Goal: Task Accomplishment & Management: Manage account settings

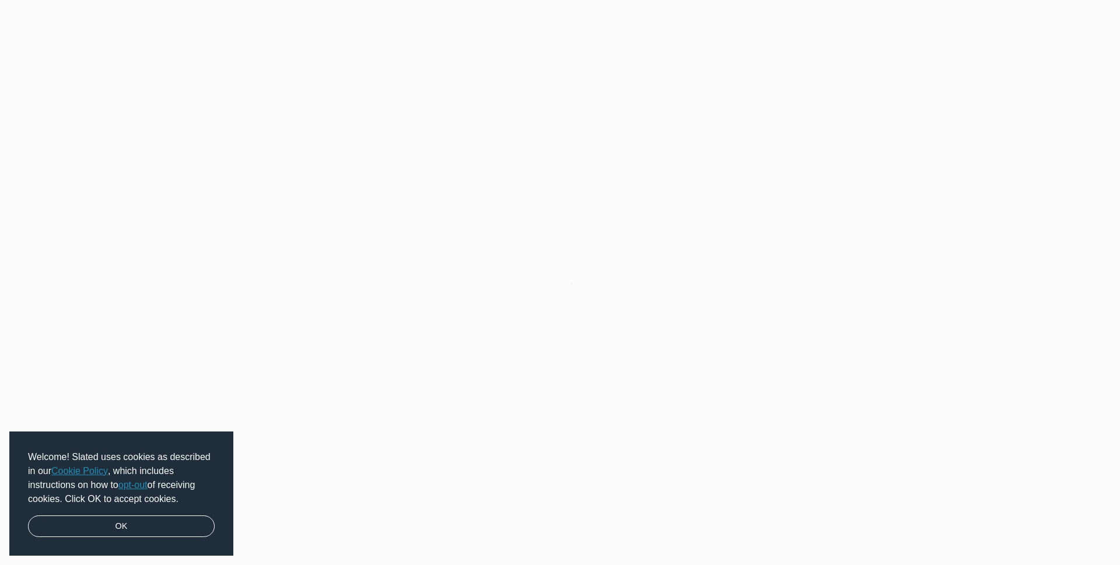
click at [160, 511] on div "Welcome! Slated uses cookies as described in our Cookie Policy , which includes…" at bounding box center [121, 494] width 224 height 125
click at [165, 516] on link "OK" at bounding box center [121, 527] width 187 height 22
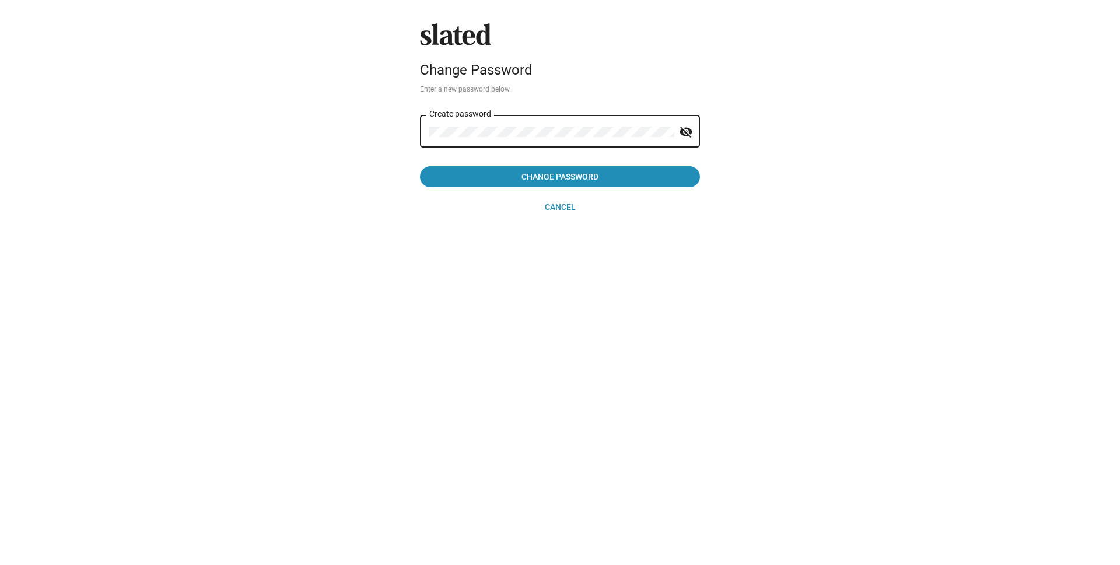
click at [420, 166] on button "Change Password" at bounding box center [560, 176] width 280 height 21
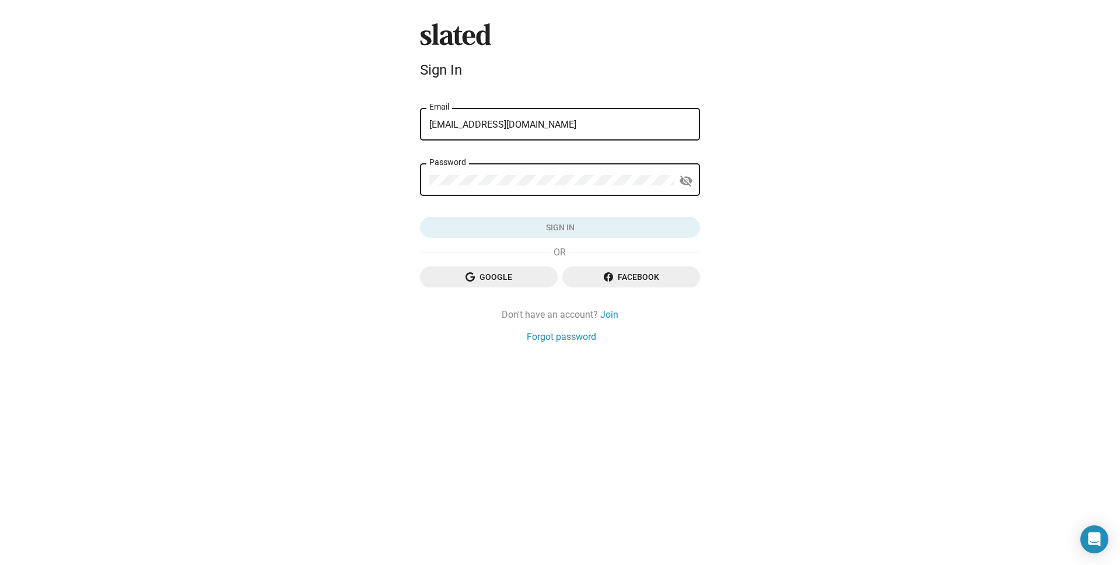
click at [434, 201] on form "check_circle Your password has been updated. Please sign in. sunnydhokia@hotmai…" at bounding box center [560, 163] width 280 height 151
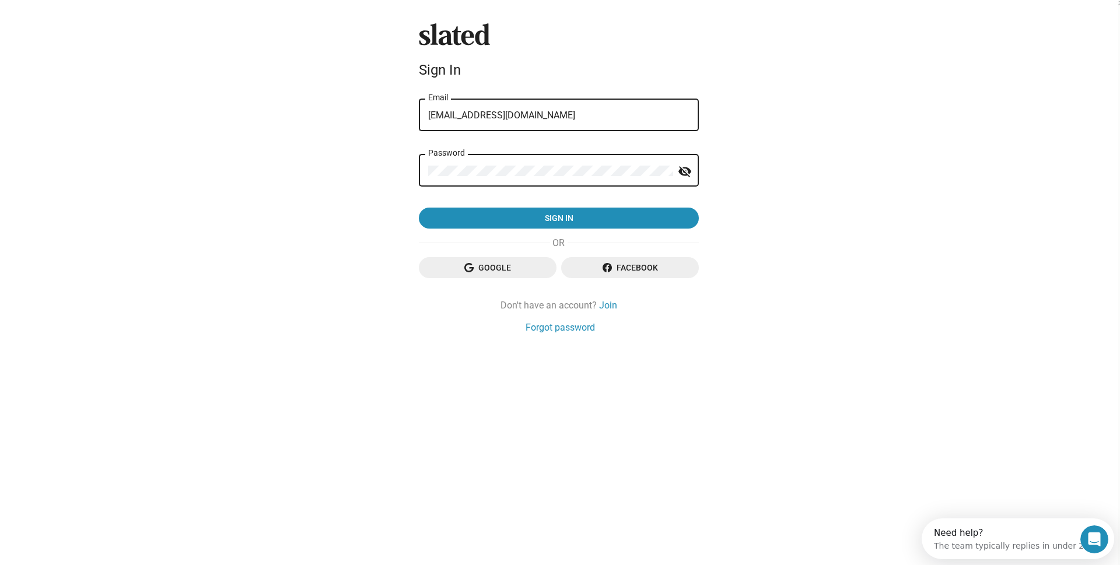
click at [419, 208] on button "Sign in" at bounding box center [559, 218] width 280 height 21
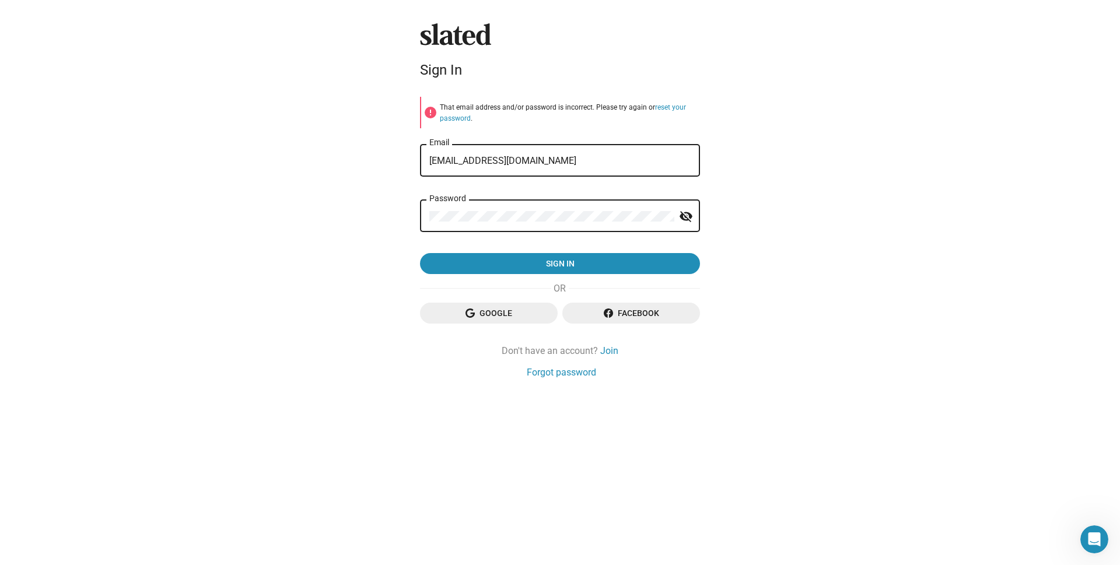
click at [686, 215] on mat-icon "visibility_off" at bounding box center [686, 217] width 14 height 18
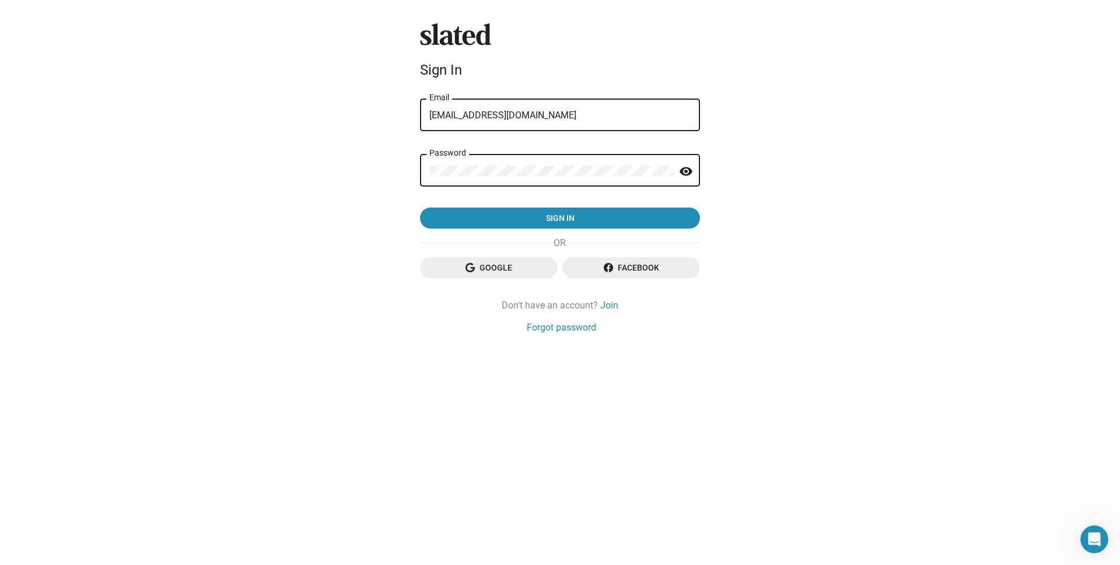
click at [684, 169] on mat-icon "visibility" at bounding box center [686, 172] width 14 height 18
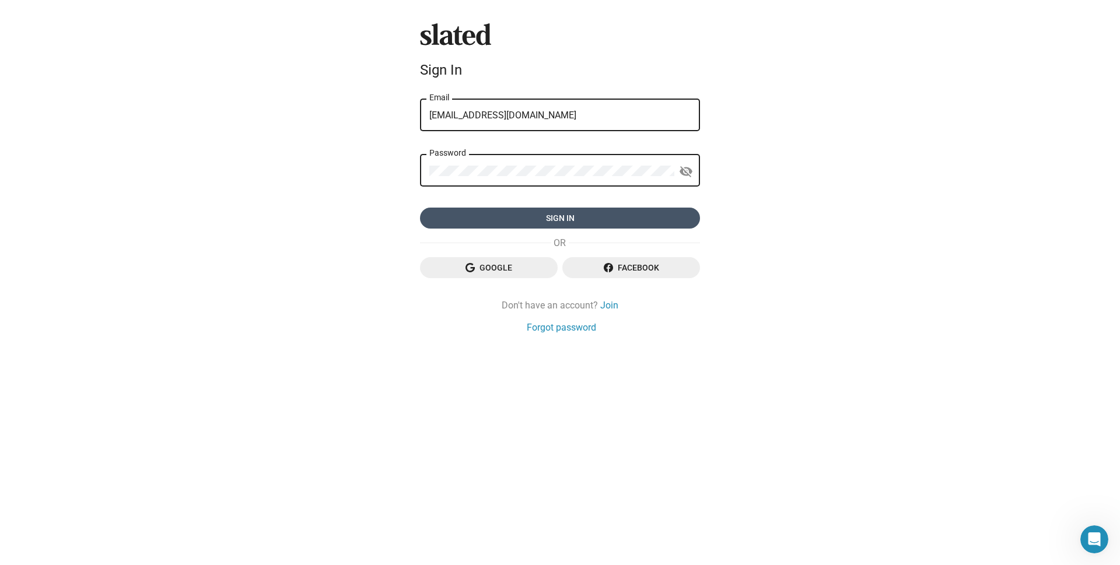
click at [641, 214] on span "Sign in" at bounding box center [559, 218] width 261 height 21
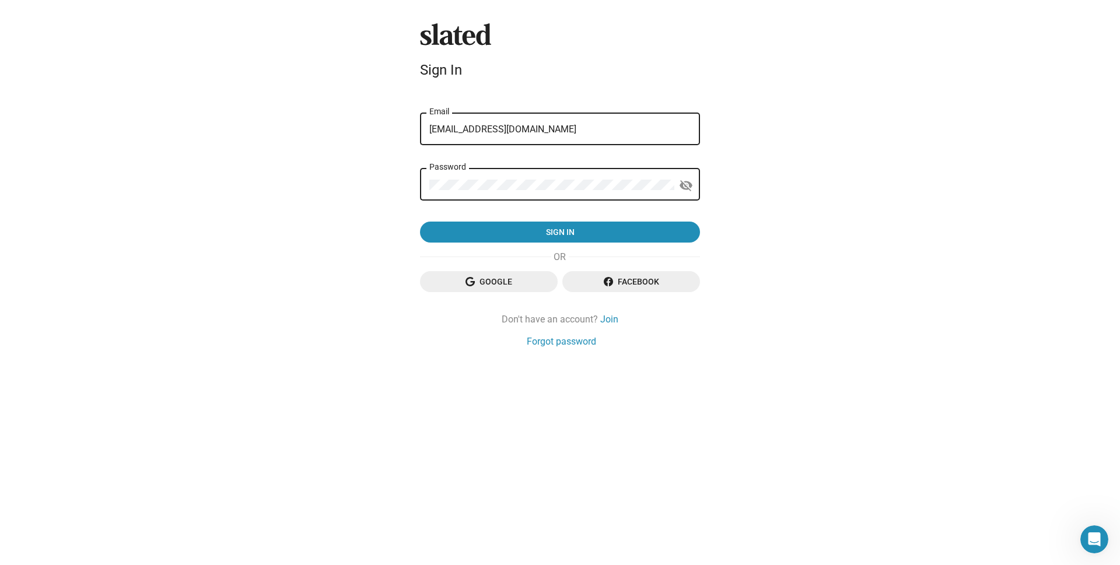
click at [501, 214] on form "error That email address and/or password is incorrect. Please try again or rese…" at bounding box center [560, 170] width 280 height 146
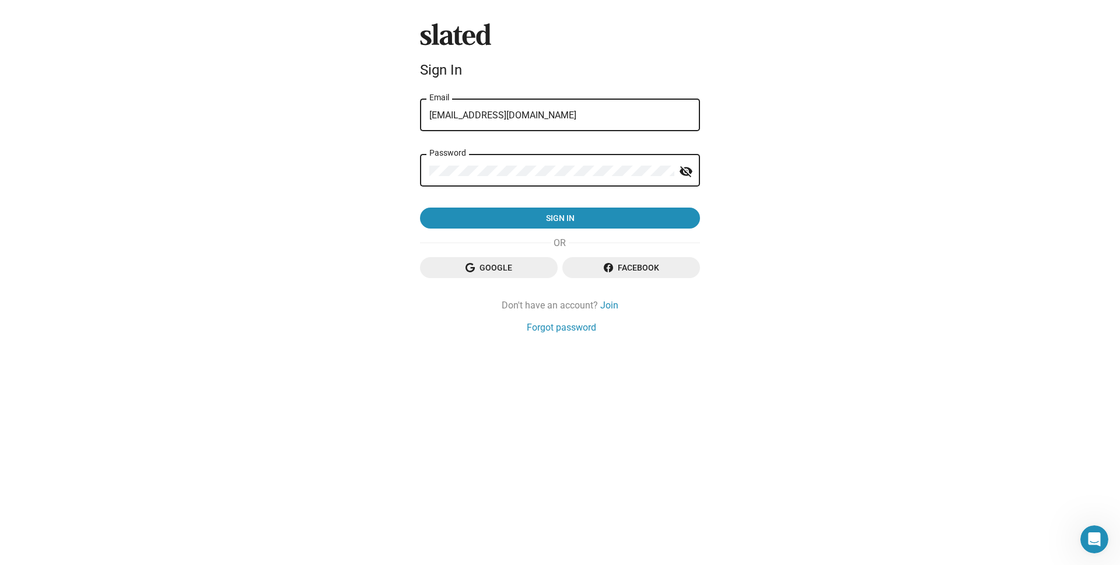
click at [420, 208] on button "Sign in" at bounding box center [560, 218] width 280 height 21
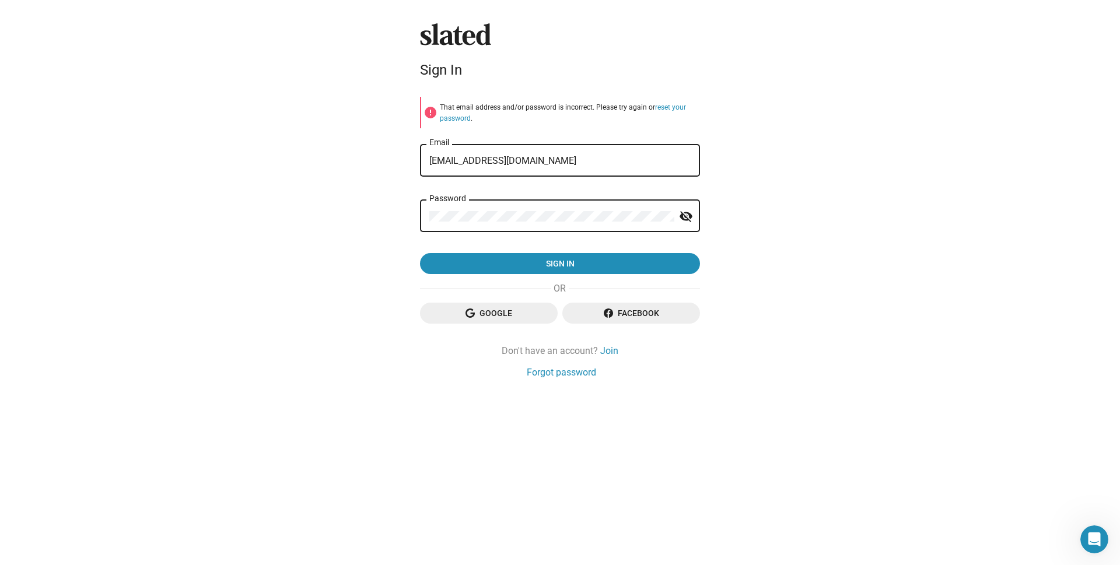
click at [420, 253] on button "Sign in" at bounding box center [560, 263] width 280 height 21
click at [557, 374] on link "Forgot password" at bounding box center [561, 372] width 69 height 12
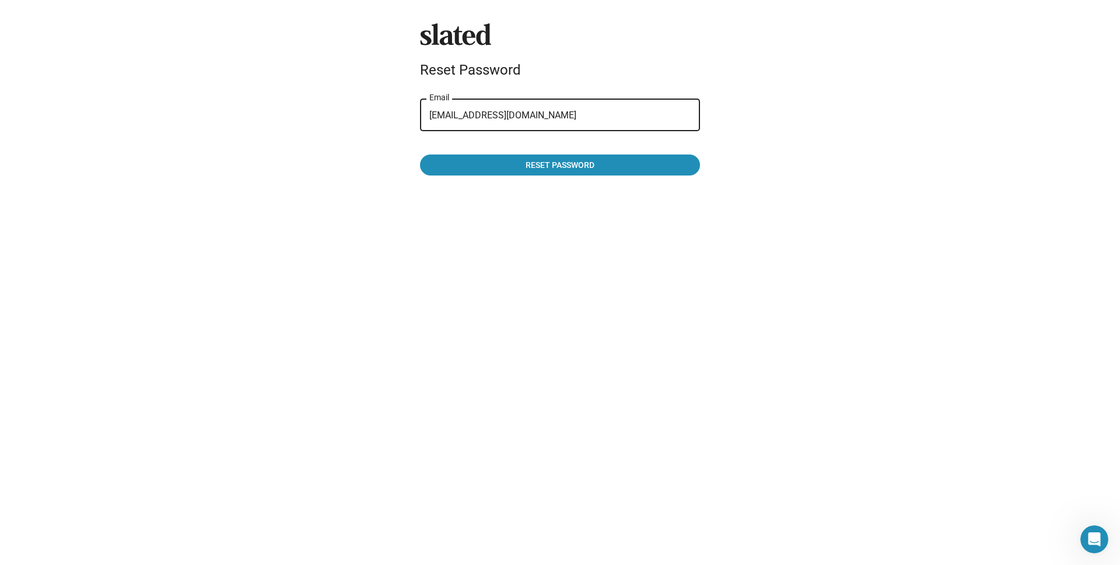
click at [456, 176] on div "Slated Reset Password sunnydhokia@hotmail.com Email Reset password" at bounding box center [560, 282] width 1120 height 565
click at [441, 181] on div "Slated Reset Password sunnydhokia@hotmail.com Email Reset password" at bounding box center [560, 282] width 1120 height 565
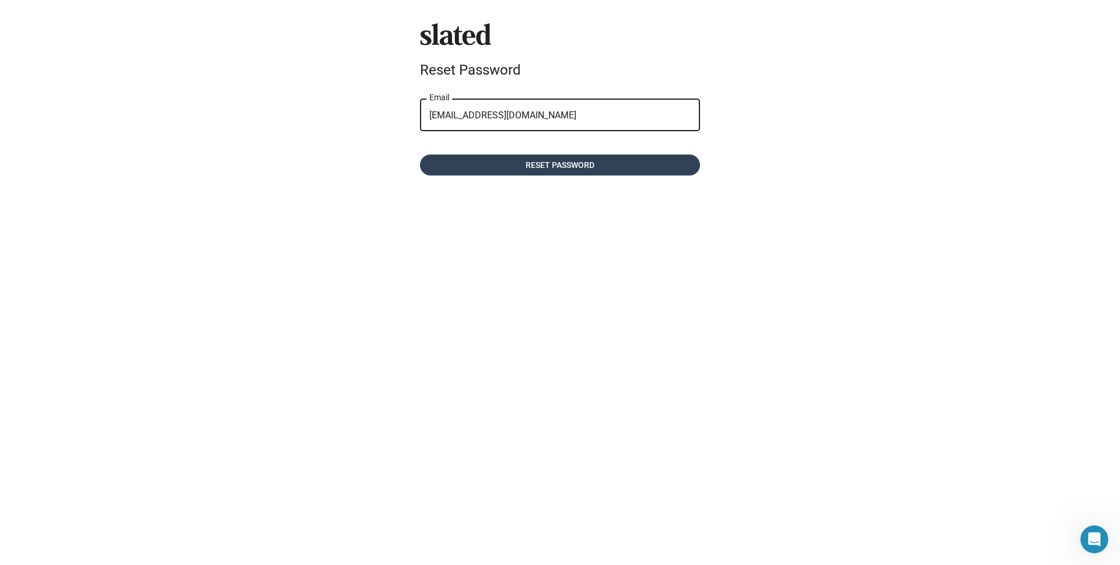
click at [441, 173] on span "Reset password" at bounding box center [559, 165] width 261 height 21
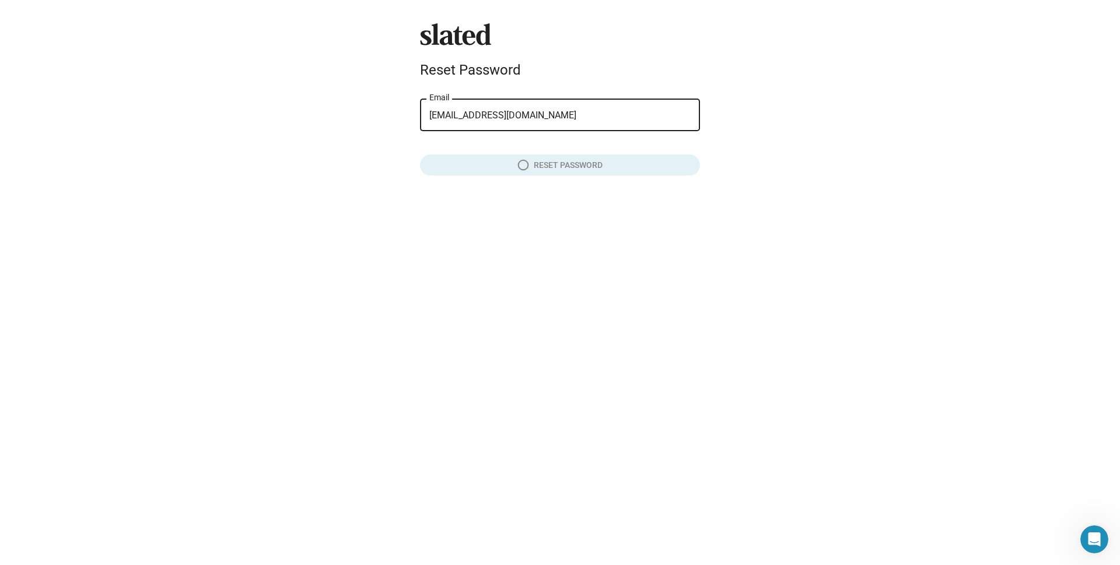
click at [385, 195] on div "Slated Reset Password sunnydhokia@hotmail.com Email Reset password" at bounding box center [560, 282] width 1120 height 565
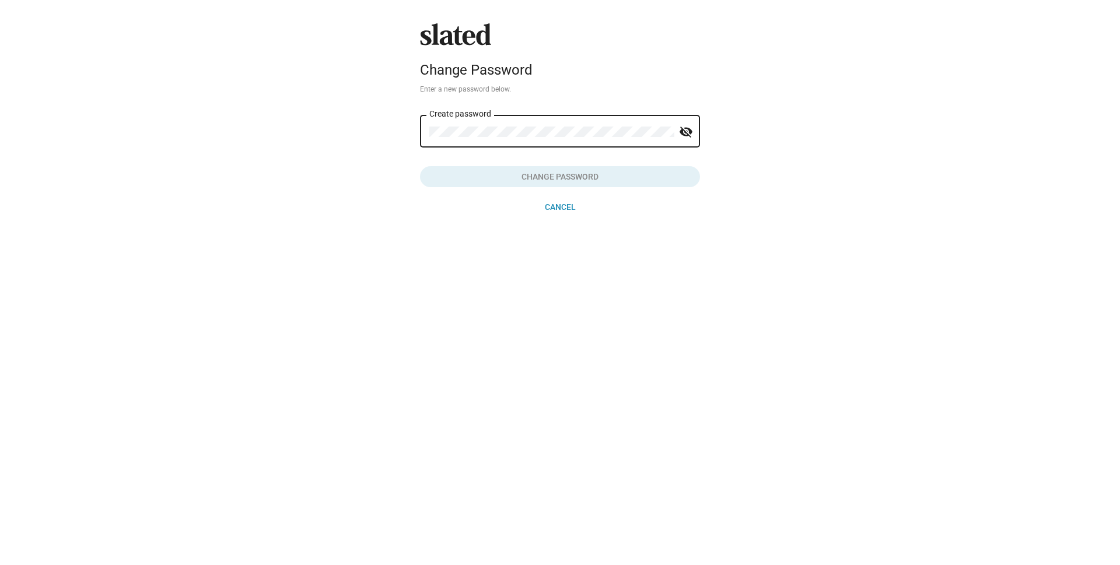
click at [682, 134] on mat-icon "visibility_off" at bounding box center [686, 132] width 14 height 18
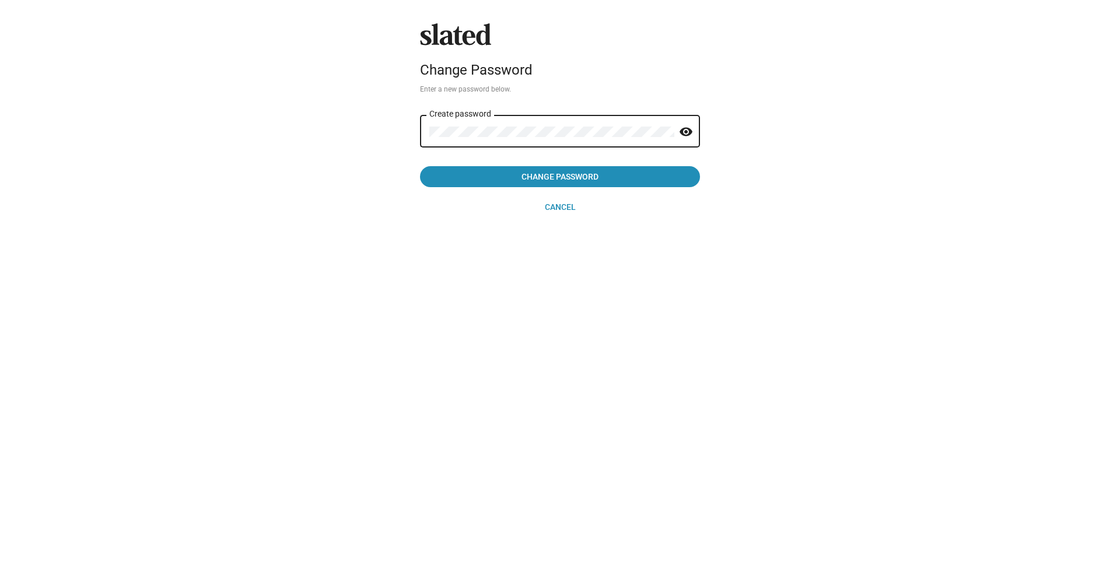
click at [420, 166] on button "Change Password" at bounding box center [560, 176] width 280 height 21
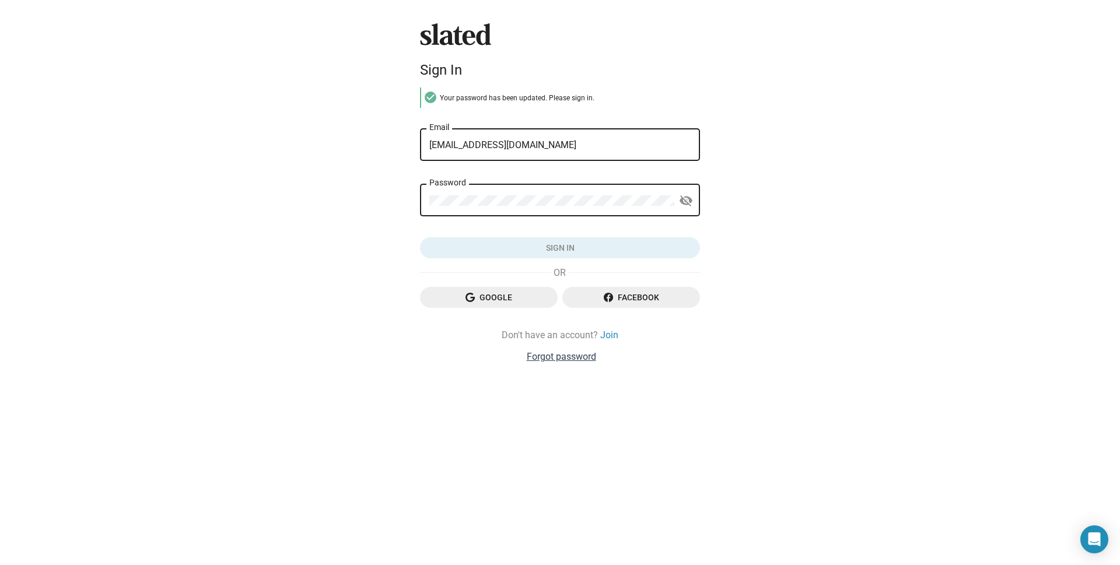
click at [541, 359] on link "Forgot password" at bounding box center [561, 357] width 69 height 12
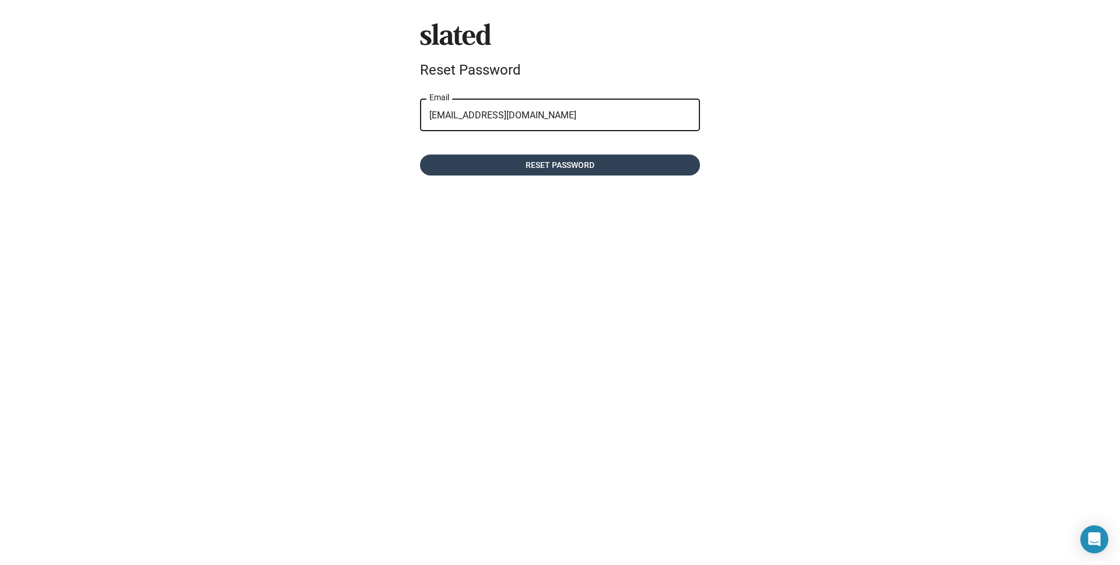
click at [443, 155] on span "Reset password" at bounding box center [559, 165] width 261 height 21
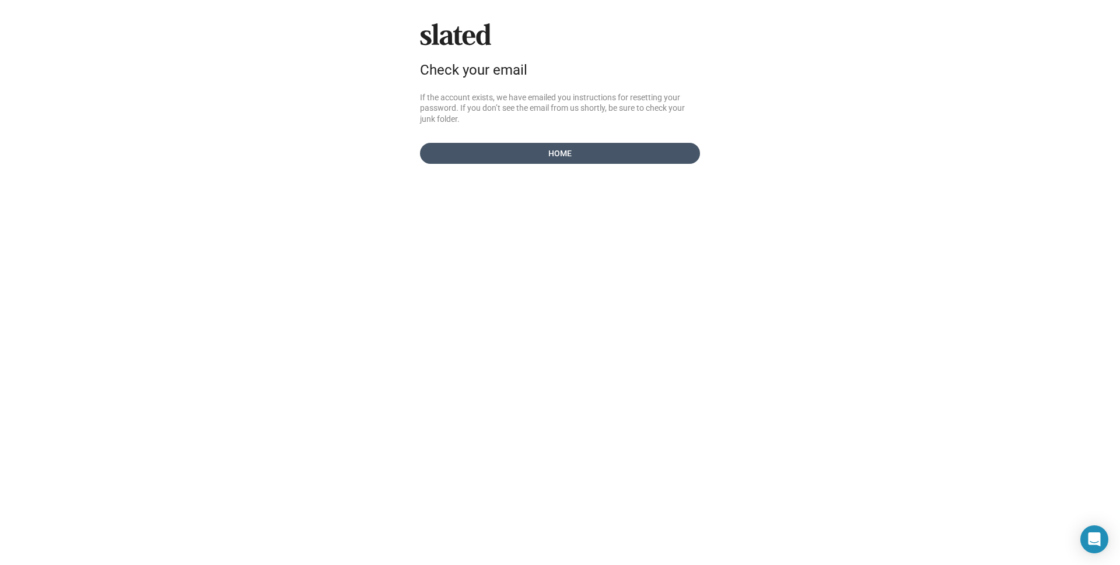
click at [442, 155] on span "Home" at bounding box center [559, 153] width 261 height 21
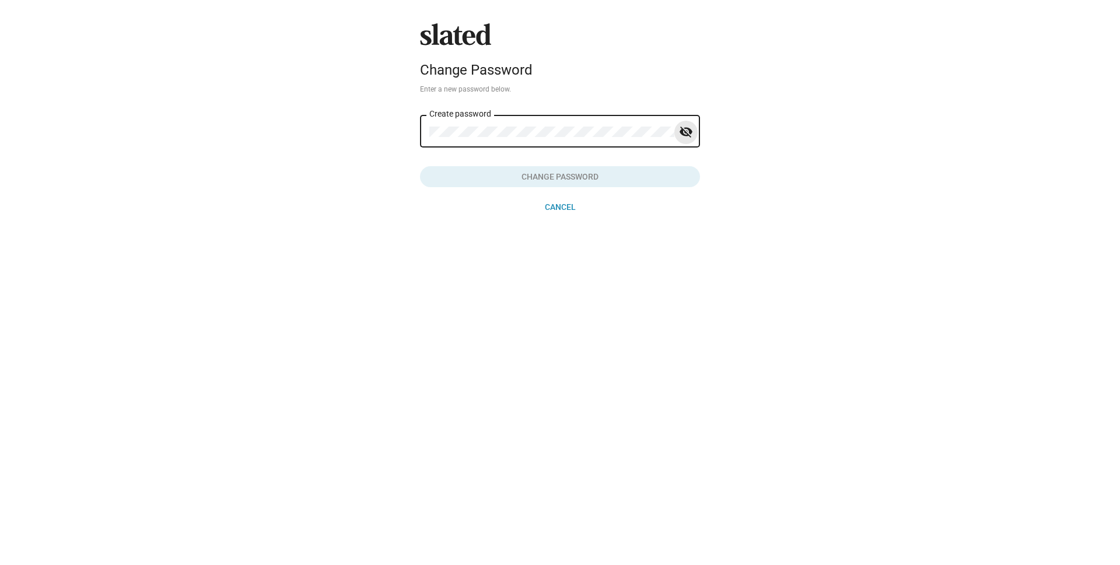
click at [690, 137] on mat-icon "visibility_off" at bounding box center [686, 132] width 14 height 18
click at [686, 130] on mat-icon "visibility" at bounding box center [686, 132] width 14 height 18
click at [689, 134] on mat-icon "visibility_off" at bounding box center [686, 132] width 14 height 18
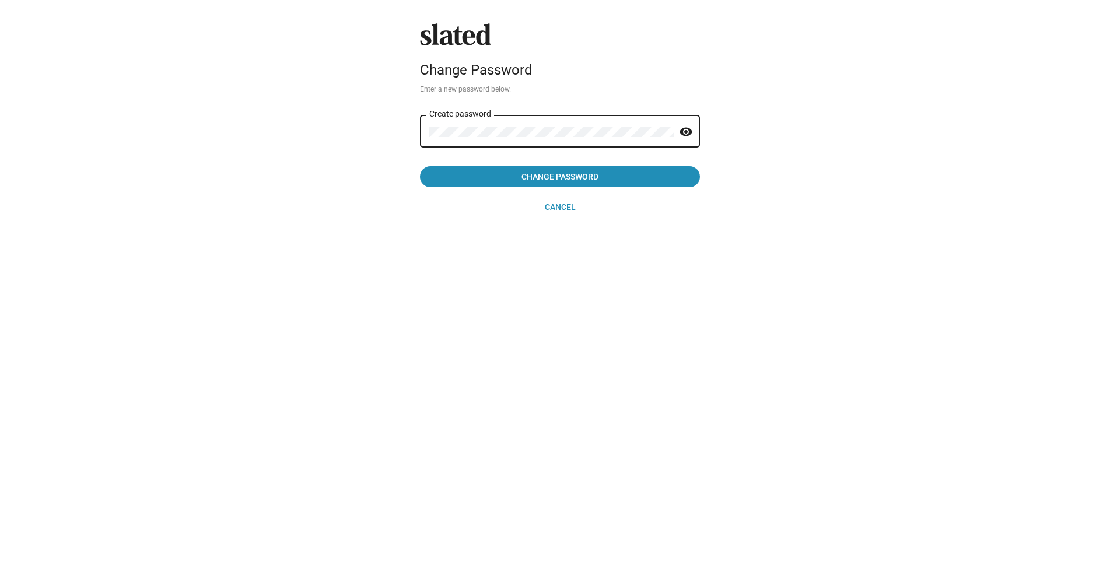
click at [420, 166] on button "Change Password" at bounding box center [560, 176] width 280 height 21
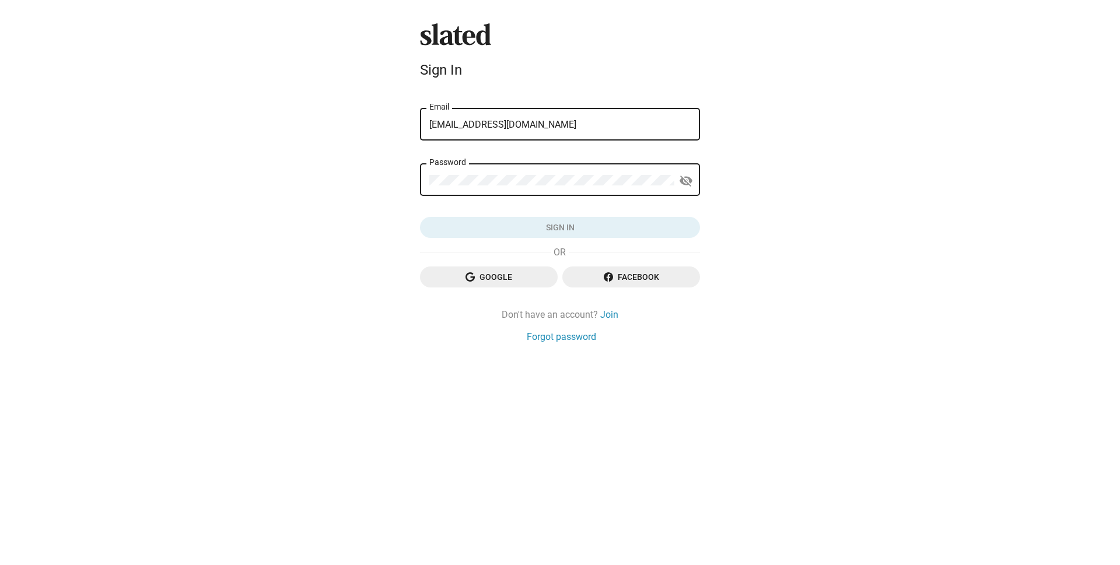
click at [439, 201] on mat-form-field "Password visibility_off" at bounding box center [560, 186] width 280 height 48
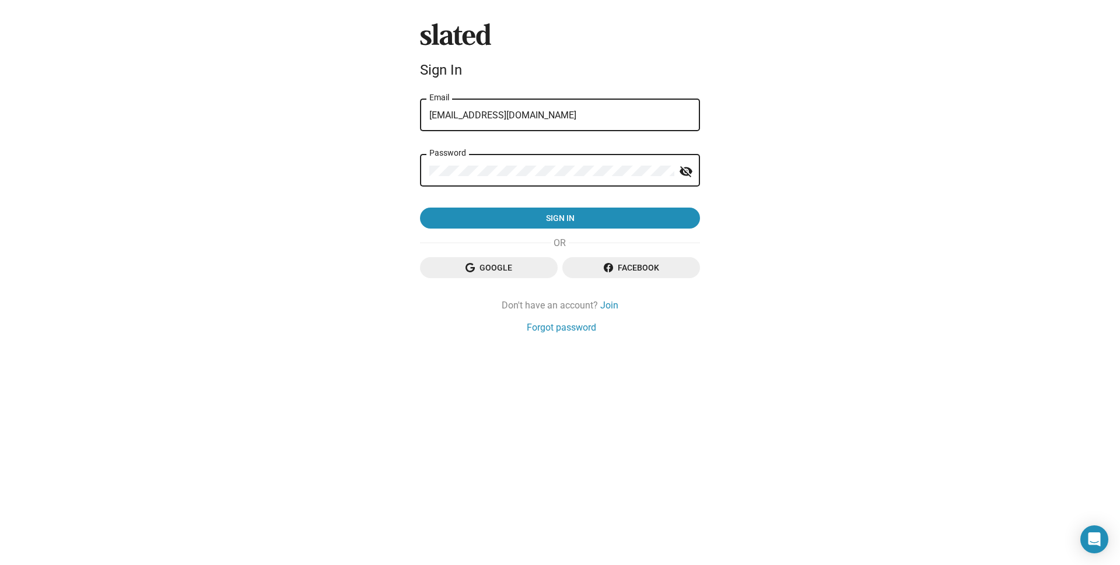
click at [697, 173] on button "visibility_off" at bounding box center [686, 171] width 23 height 23
click at [685, 167] on mat-icon "visibility" at bounding box center [686, 172] width 14 height 18
click at [691, 171] on mat-icon "visibility_off" at bounding box center [686, 172] width 14 height 18
click at [691, 171] on mat-icon "visibility" at bounding box center [686, 172] width 14 height 18
click at [691, 171] on mat-icon "visibility_off" at bounding box center [686, 172] width 14 height 18
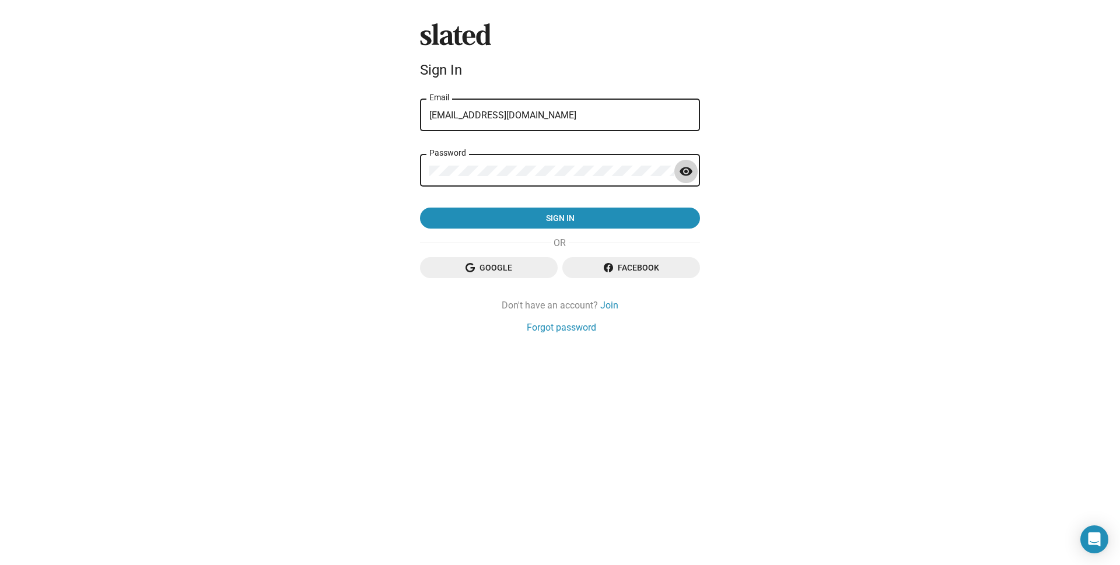
click at [691, 171] on mat-icon "visibility" at bounding box center [686, 172] width 14 height 18
click at [691, 171] on mat-icon "visibility_off" at bounding box center [686, 172] width 14 height 18
click at [691, 171] on mat-icon "visibility" at bounding box center [686, 172] width 14 height 18
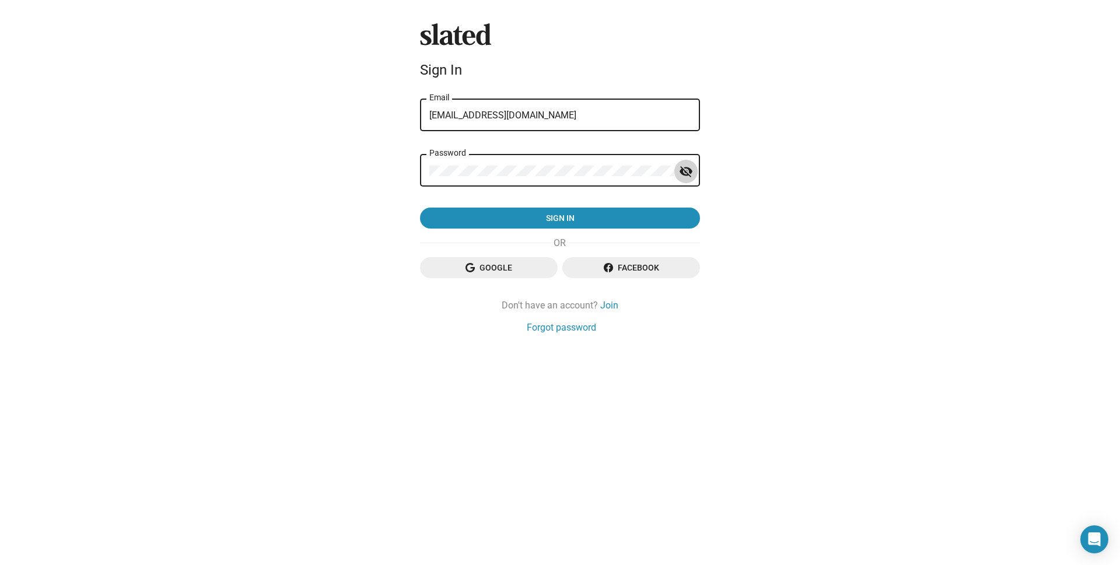
click at [691, 171] on mat-icon "visibility_off" at bounding box center [686, 172] width 14 height 18
click at [691, 171] on mat-icon "visibility" at bounding box center [686, 172] width 14 height 18
click at [420, 208] on button "Sign in" at bounding box center [560, 218] width 280 height 21
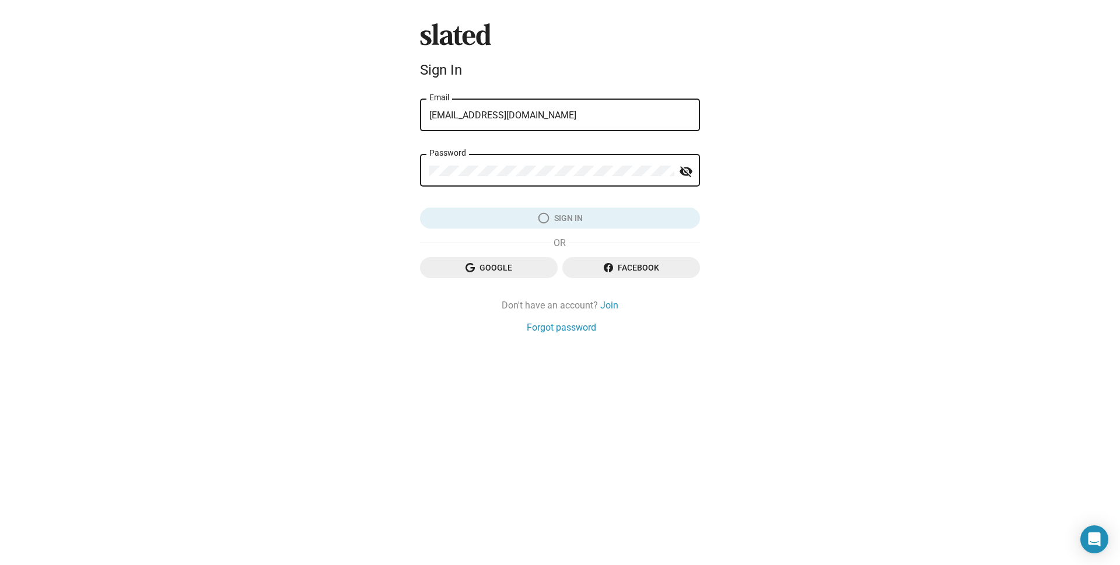
click at [739, 200] on div "Slated Sign In [EMAIL_ADDRESS][DOMAIN_NAME] Email Password visibility_off Sign …" at bounding box center [560, 282] width 1120 height 565
click at [736, 190] on div "Slated Sign In [EMAIL_ADDRESS][DOMAIN_NAME] Email Password visibility_off Sign …" at bounding box center [560, 282] width 1120 height 565
click at [745, 207] on div "Slated Sign In [EMAIL_ADDRESS][DOMAIN_NAME] Email Password visibility_off Sign …" at bounding box center [560, 282] width 1120 height 565
click at [750, 222] on div "Slated Sign In [EMAIL_ADDRESS][DOMAIN_NAME] Email Password visibility_off Sign …" at bounding box center [560, 282] width 1120 height 565
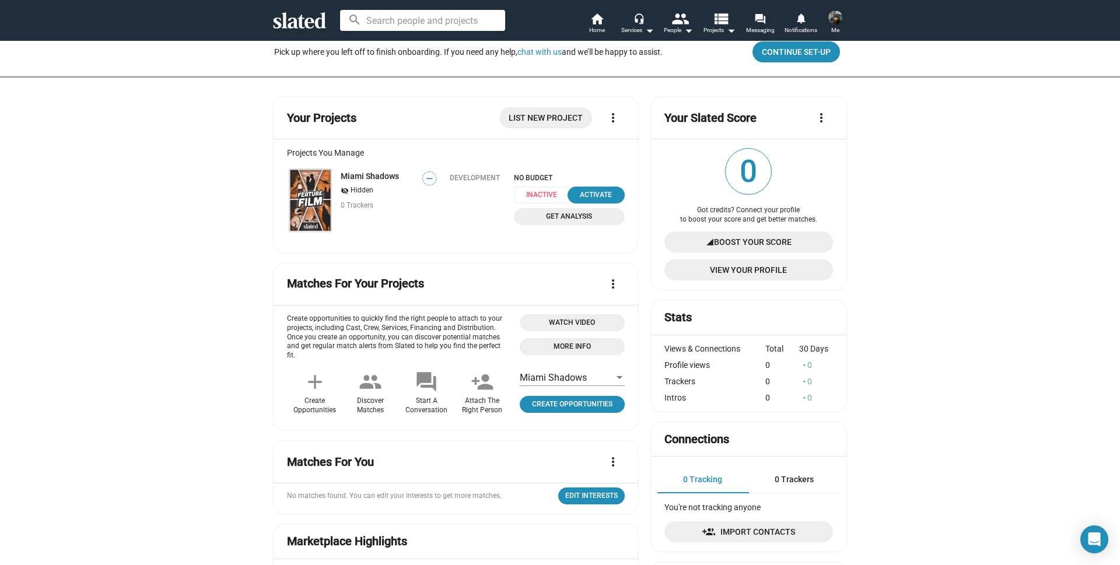
scroll to position [58, 0]
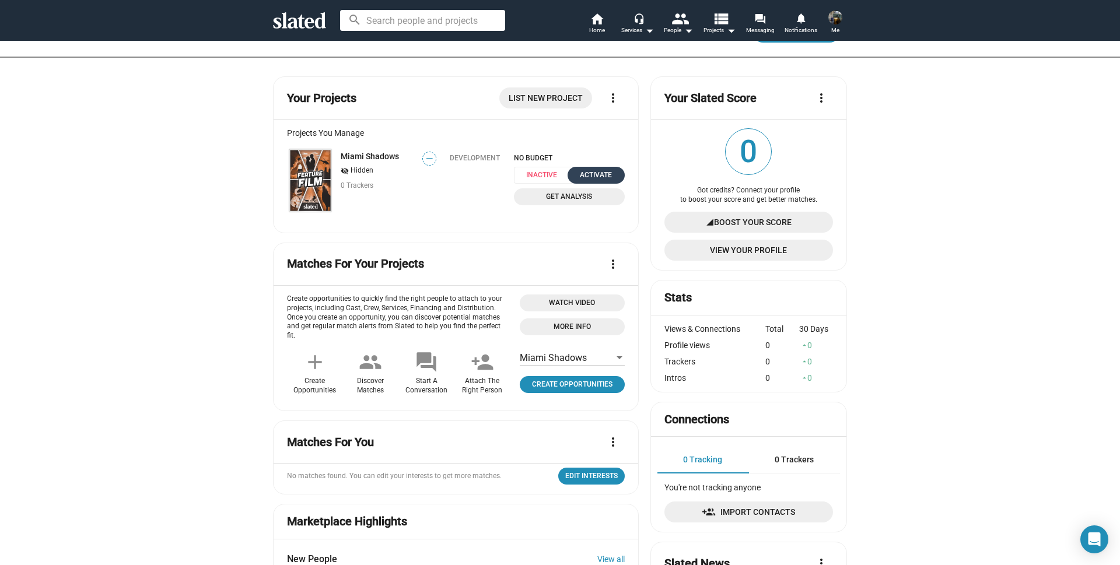
click at [584, 179] on div "Activate" at bounding box center [596, 175] width 43 height 12
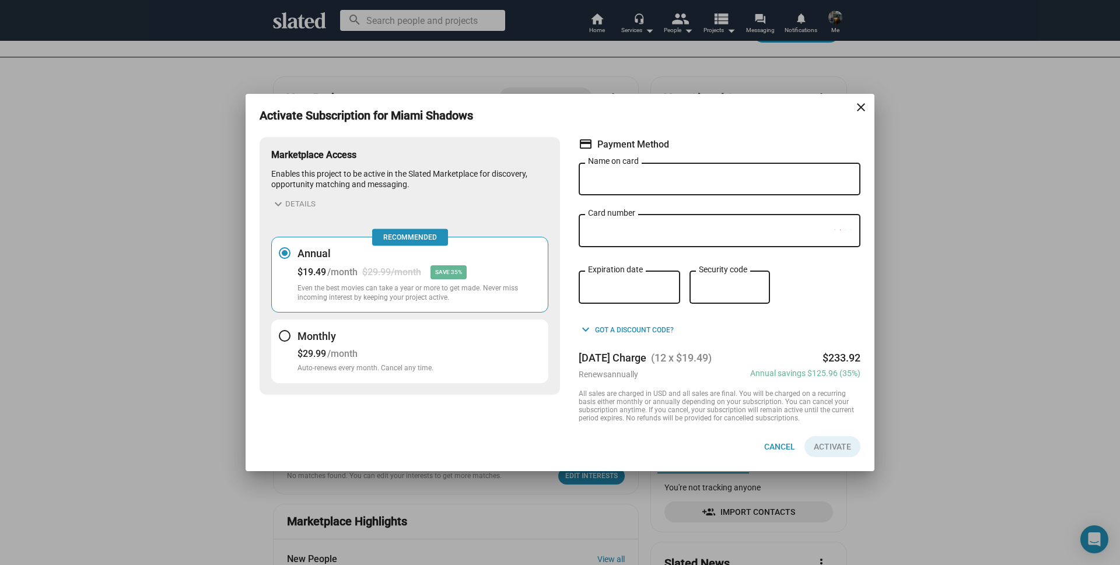
click at [864, 104] on mat-icon "close" at bounding box center [861, 107] width 14 height 14
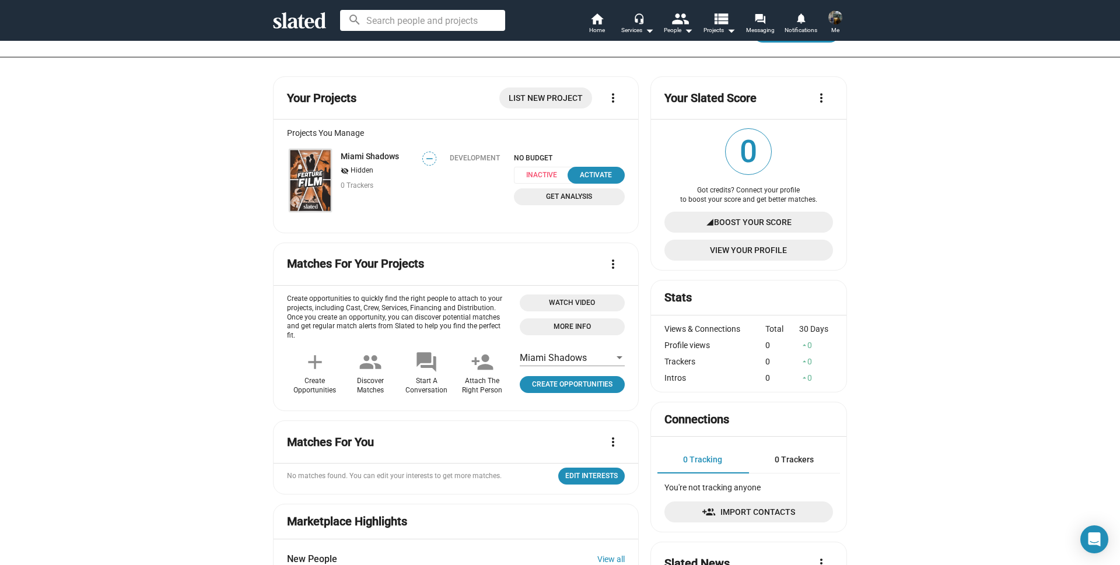
click at [834, 16] on img at bounding box center [836, 18] width 14 height 14
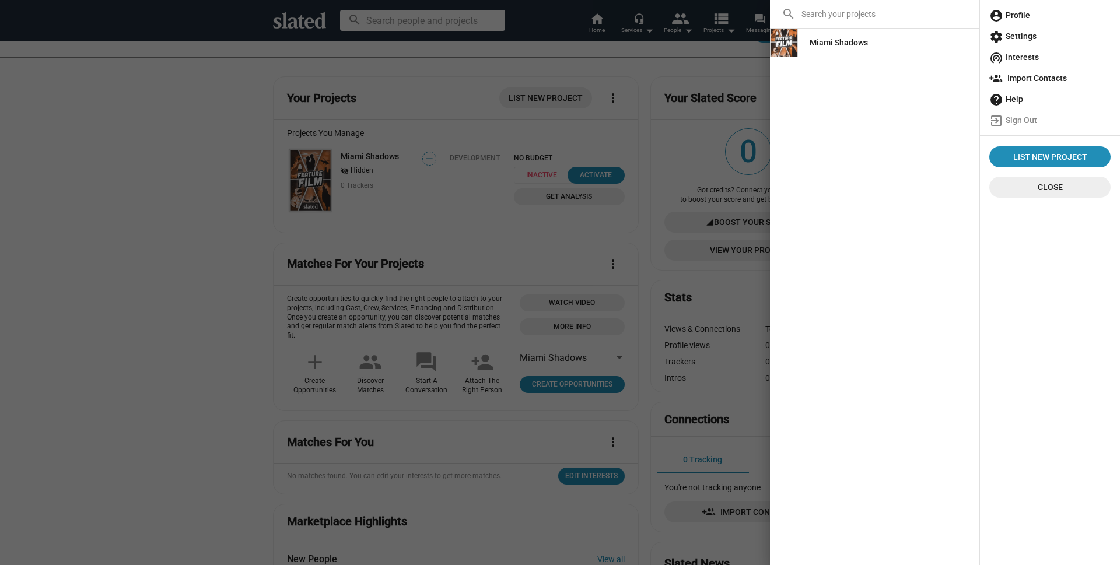
click at [1022, 12] on span "account_circle Profile" at bounding box center [1050, 15] width 121 height 21
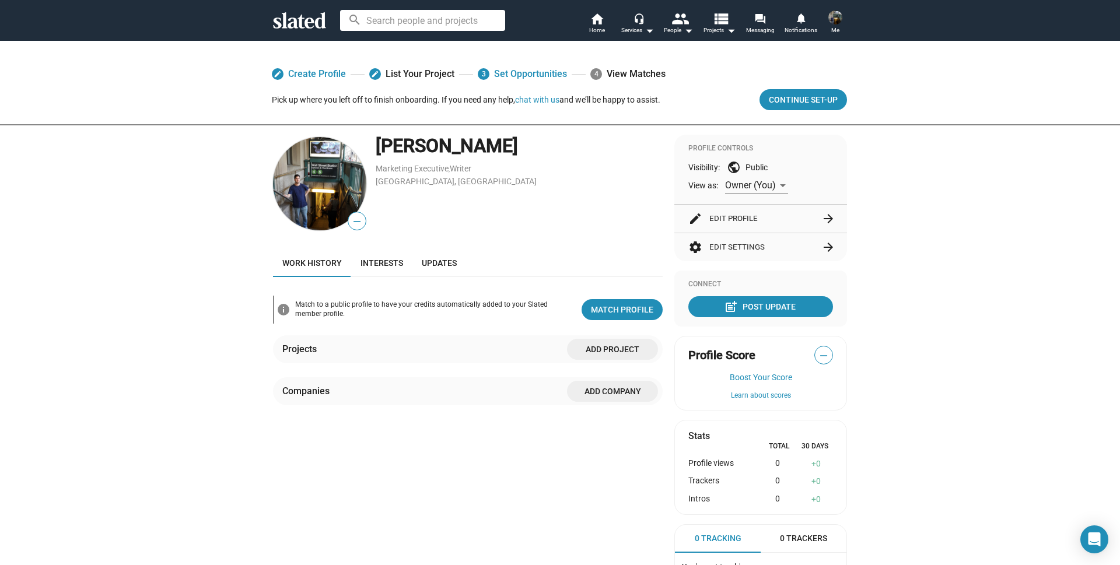
click at [907, 169] on div "edit Create Profile edit List Your Project 3 Set Opportunities 4 View Matches P…" at bounding box center [560, 343] width 1120 height 607
click at [895, 157] on div "edit Create Profile edit List Your Project 3 Set Opportunities 4 View Matches P…" at bounding box center [560, 343] width 1120 height 607
click at [898, 157] on div "edit Create Profile edit List Your Project 3 Set Opportunities 4 View Matches P…" at bounding box center [560, 343] width 1120 height 607
click at [895, 148] on div "edit Create Profile edit List Your Project 3 Set Opportunities 4 View Matches P…" at bounding box center [560, 343] width 1120 height 607
click at [837, 21] on img at bounding box center [836, 18] width 14 height 14
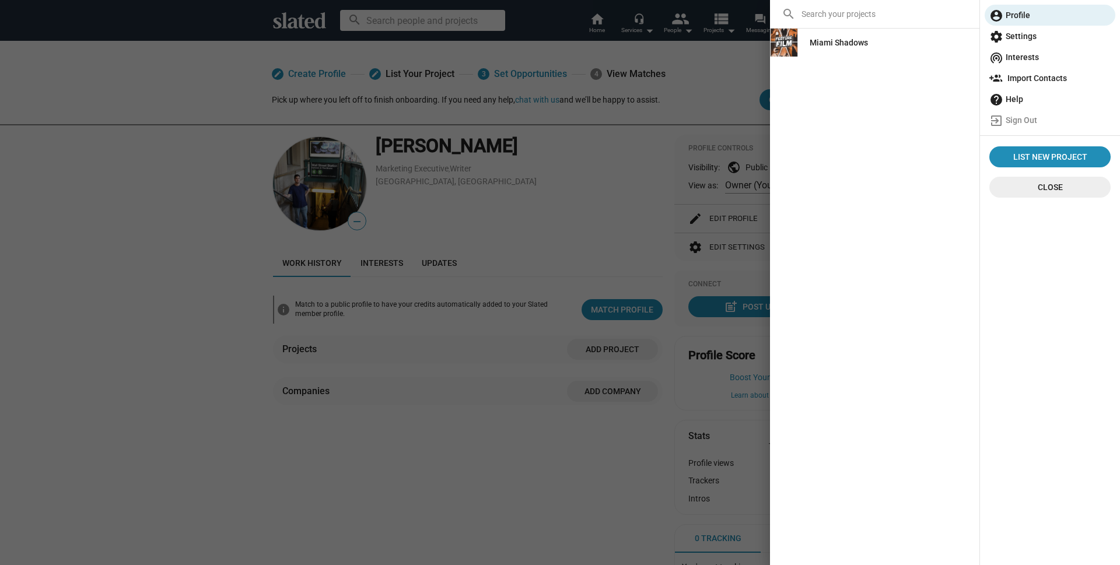
click at [916, 195] on div "search Miami Shadows List New Project Close" at bounding box center [874, 282] width 209 height 565
click at [943, 205] on div "search Miami Shadows List New Project Close" at bounding box center [874, 282] width 209 height 565
click at [948, 188] on div "search Miami Shadows List New Project Close" at bounding box center [874, 282] width 209 height 565
click at [939, 169] on div "search Miami Shadows List New Project Close" at bounding box center [874, 282] width 209 height 565
click at [956, 122] on div "search Miami Shadows List New Project Close" at bounding box center [874, 282] width 209 height 565
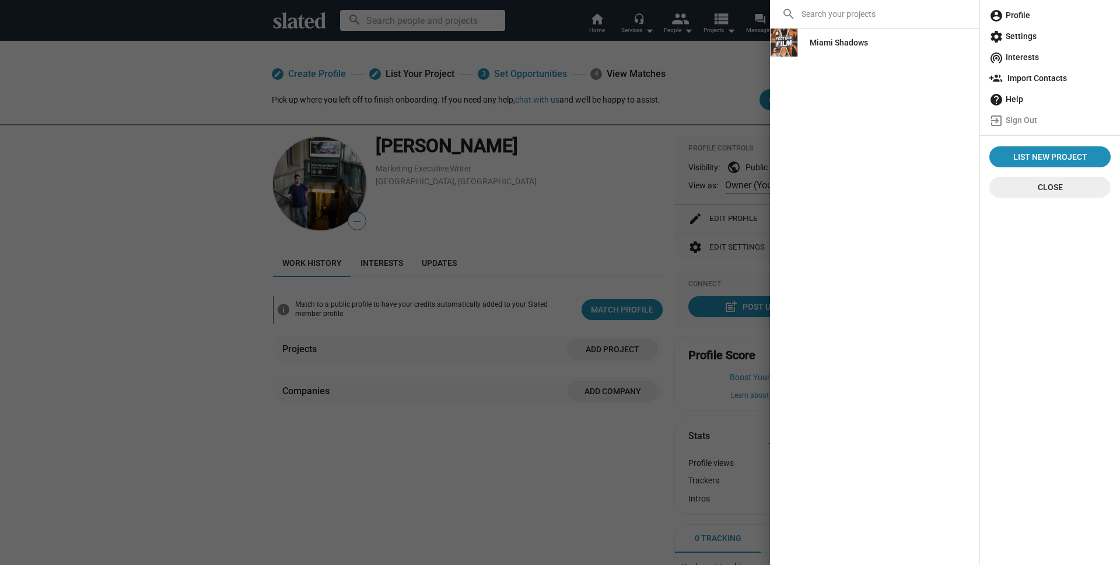
click at [959, 122] on div "search Miami Shadows List New Project Close" at bounding box center [874, 282] width 209 height 565
click at [958, 119] on div "search Miami Shadows List New Project Close" at bounding box center [874, 282] width 209 height 565
click at [960, 119] on div "search Miami Shadows List New Project Close" at bounding box center [874, 282] width 209 height 565
click at [956, 114] on div "search Miami Shadows List New Project Close" at bounding box center [874, 282] width 209 height 565
click at [995, 124] on mat-icon "exit_to_app" at bounding box center [997, 121] width 14 height 14
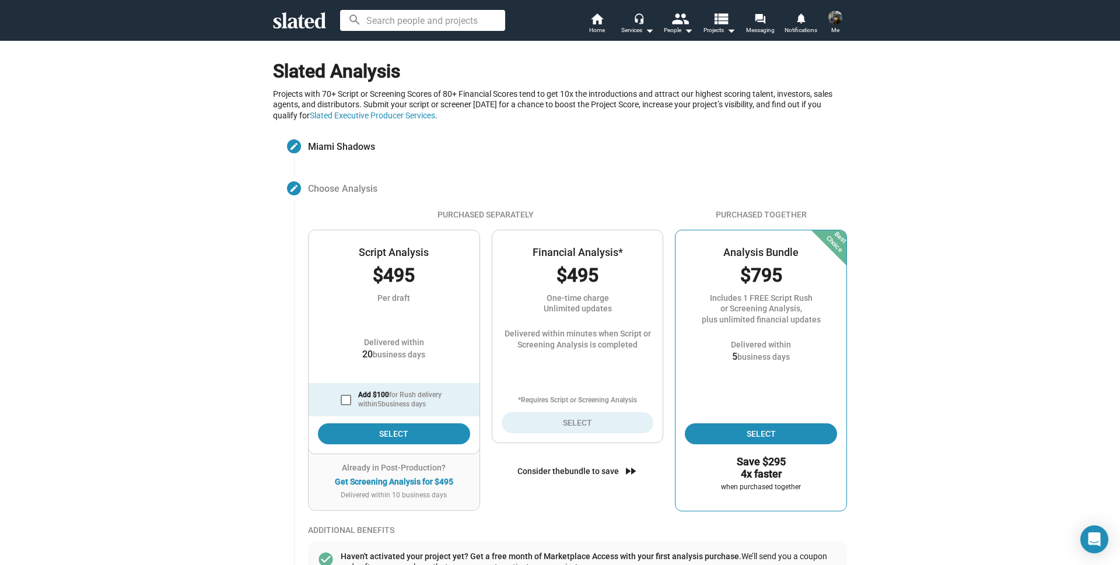
drag, startPoint x: 151, startPoint y: 195, endPoint x: 144, endPoint y: 181, distance: 15.7
click at [151, 195] on div "Slated Analysis Projects with 70+ Script or Screening Scores of 80+ Financial S…" at bounding box center [560, 444] width 1120 height 808
click at [144, 181] on div "Slated Analysis Projects with 70+ Script or Screening Scores of 80+ Financial S…" at bounding box center [560, 444] width 1120 height 808
click at [137, 157] on div "Slated Analysis Projects with 70+ Script or Screening Scores of 80+ Financial S…" at bounding box center [560, 444] width 1120 height 808
click at [186, 159] on div "Slated Analysis Projects with 70+ Script or Screening Scores of 80+ Financial S…" at bounding box center [560, 444] width 1120 height 808
